Goal: Check status: Check status

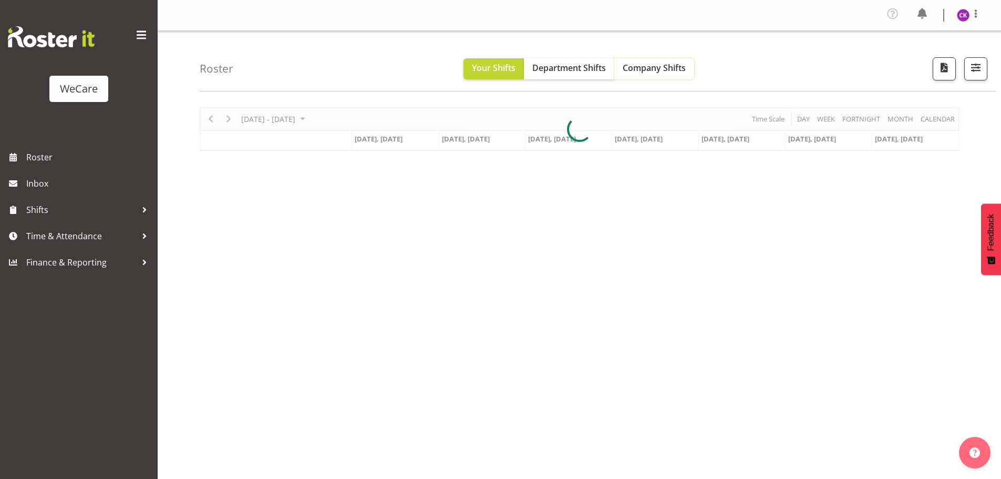
click at [663, 72] on span "Company Shifts" at bounding box center [654, 68] width 63 height 12
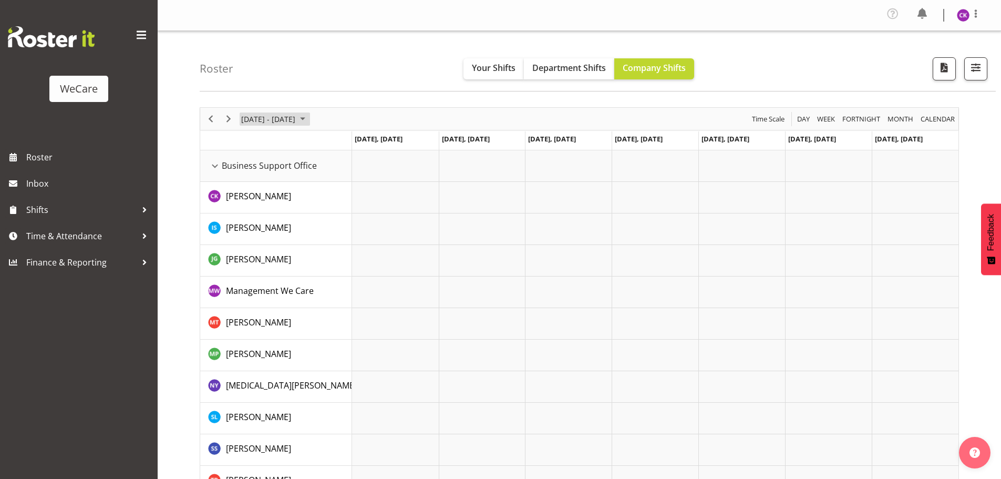
click at [296, 118] on span "[DATE] - [DATE]" at bounding box center [268, 118] width 56 height 13
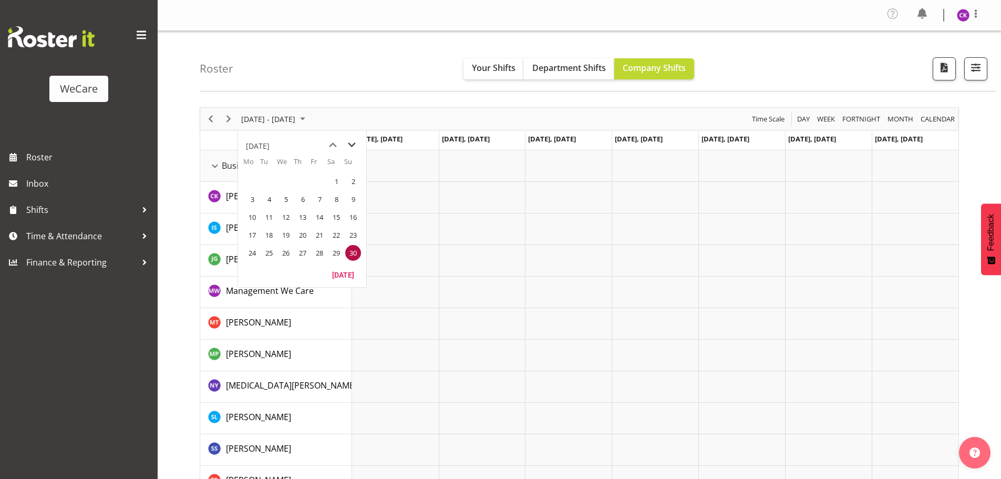
click at [349, 143] on span "next month" at bounding box center [352, 145] width 18 height 19
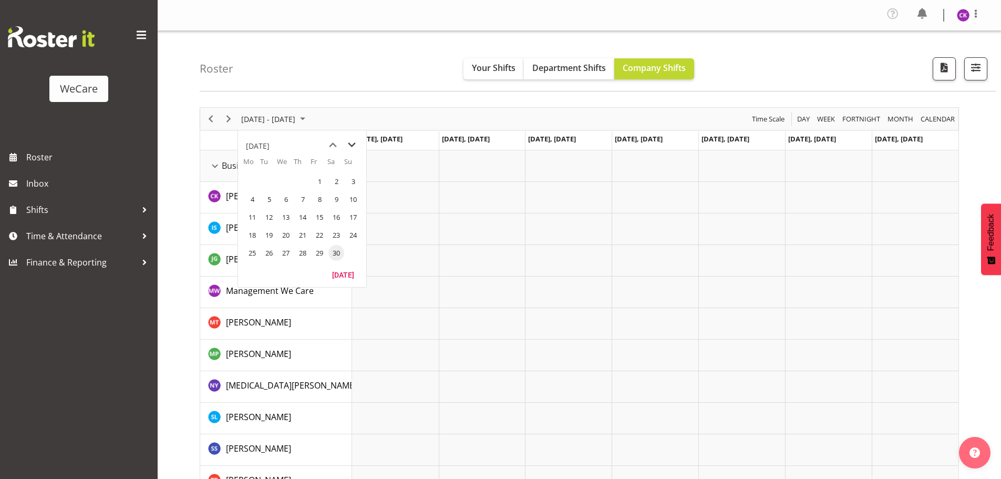
click at [349, 143] on span "next month" at bounding box center [352, 145] width 18 height 19
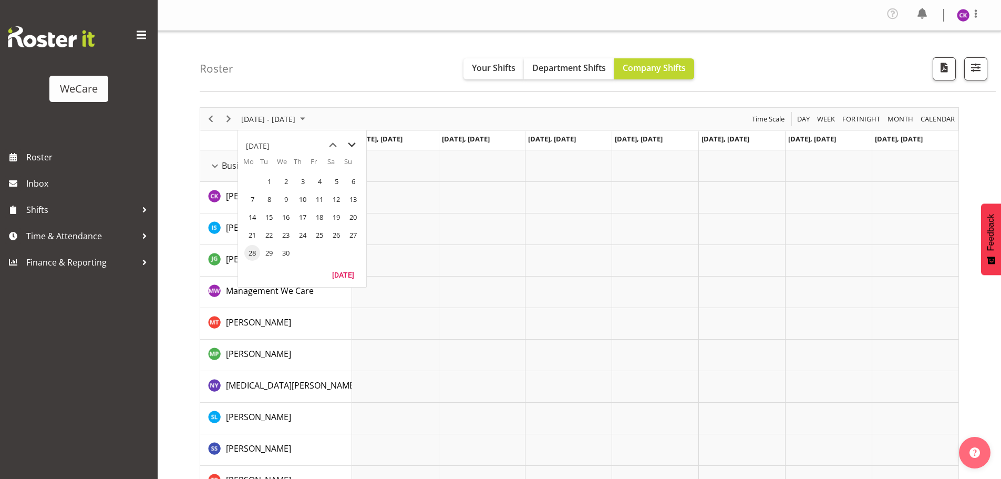
click at [349, 143] on span "next month" at bounding box center [352, 145] width 18 height 19
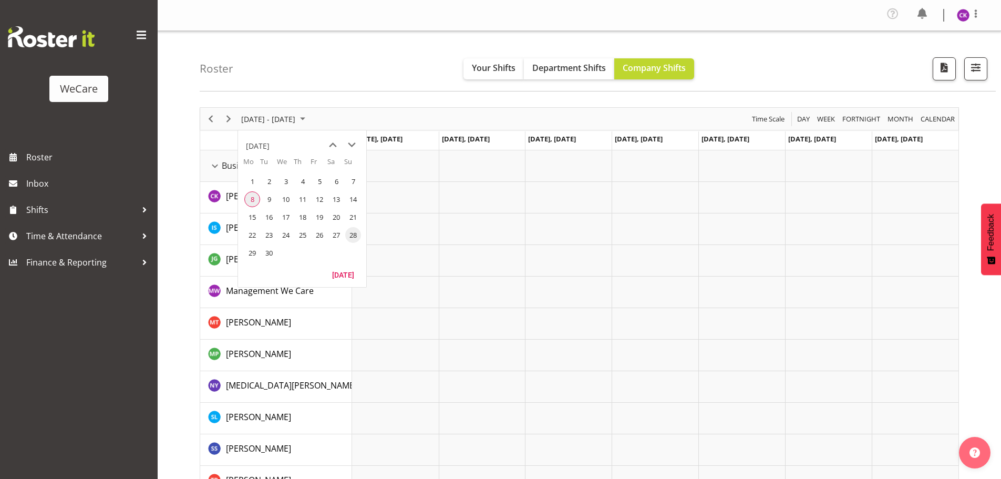
click at [256, 196] on span "8" at bounding box center [252, 199] width 16 height 16
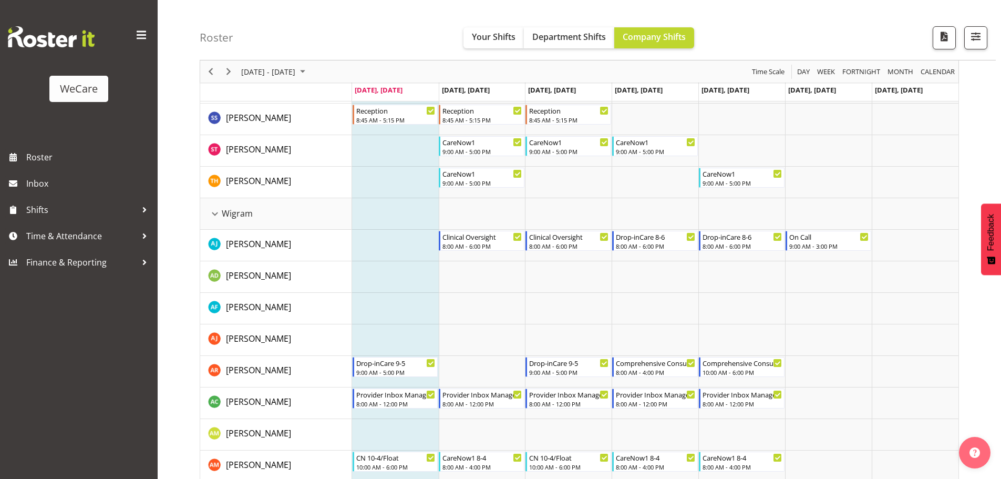
scroll to position [2643, 0]
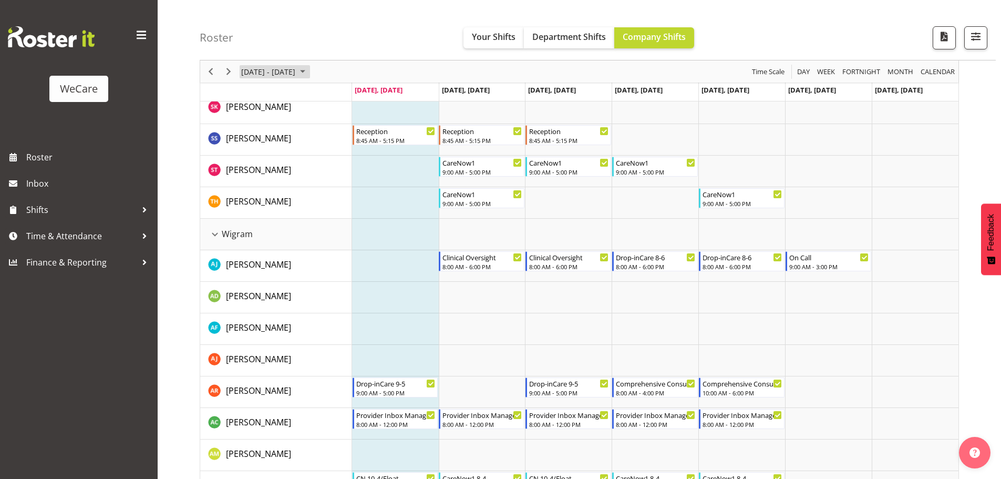
click at [296, 69] on span "[DATE] - [DATE]" at bounding box center [268, 71] width 56 height 13
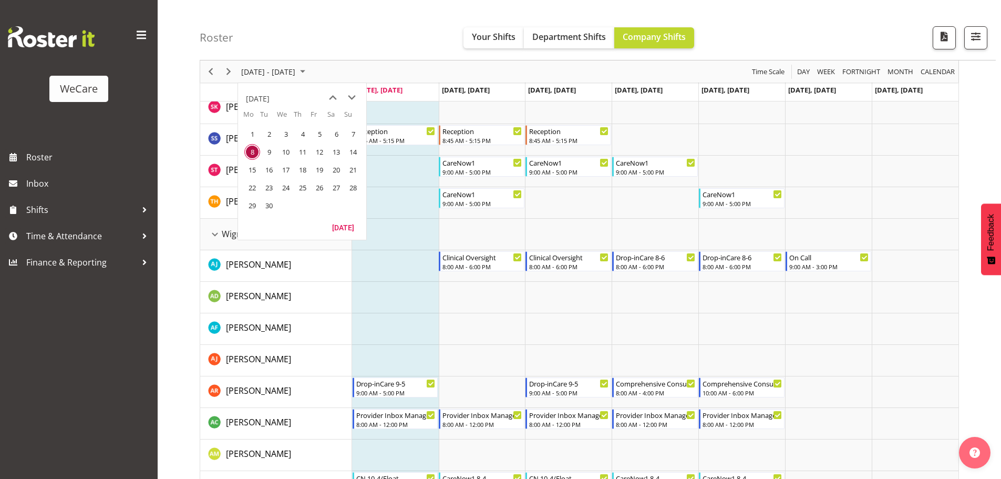
drag, startPoint x: 394, startPoint y: 346, endPoint x: 394, endPoint y: 340, distance: 5.8
click at [394, 345] on td "Timeline Week of September 8, 2025" at bounding box center [395, 361] width 87 height 32
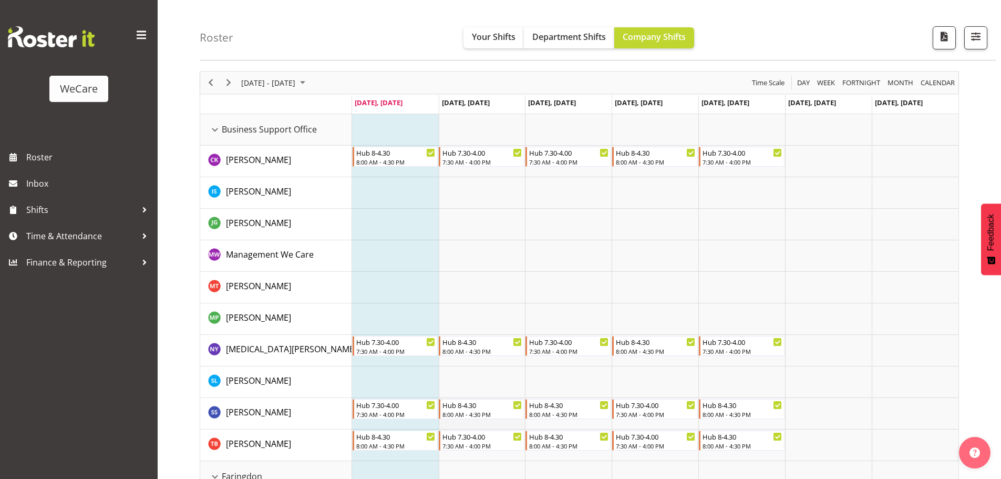
scroll to position [53, 0]
